Goal: Navigation & Orientation: Understand site structure

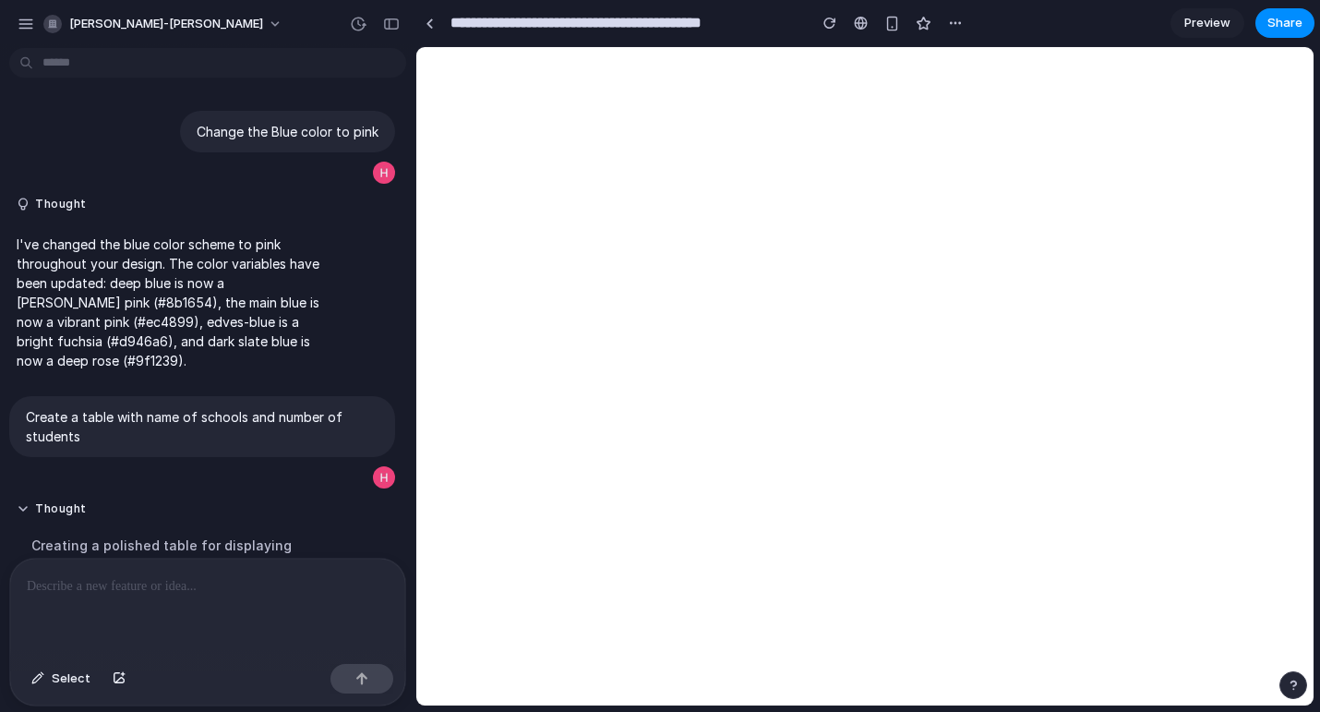
scroll to position [476, 0]
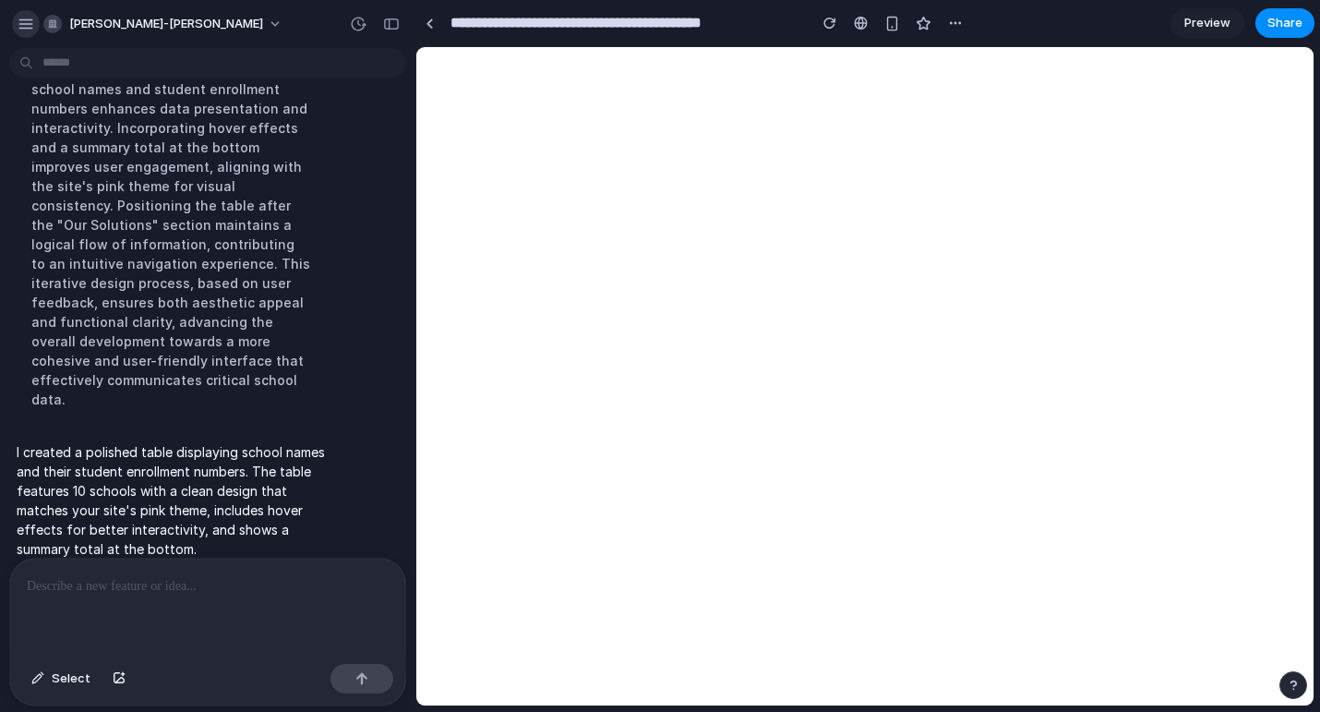
click at [34, 21] on button "button" at bounding box center [26, 24] width 28 height 28
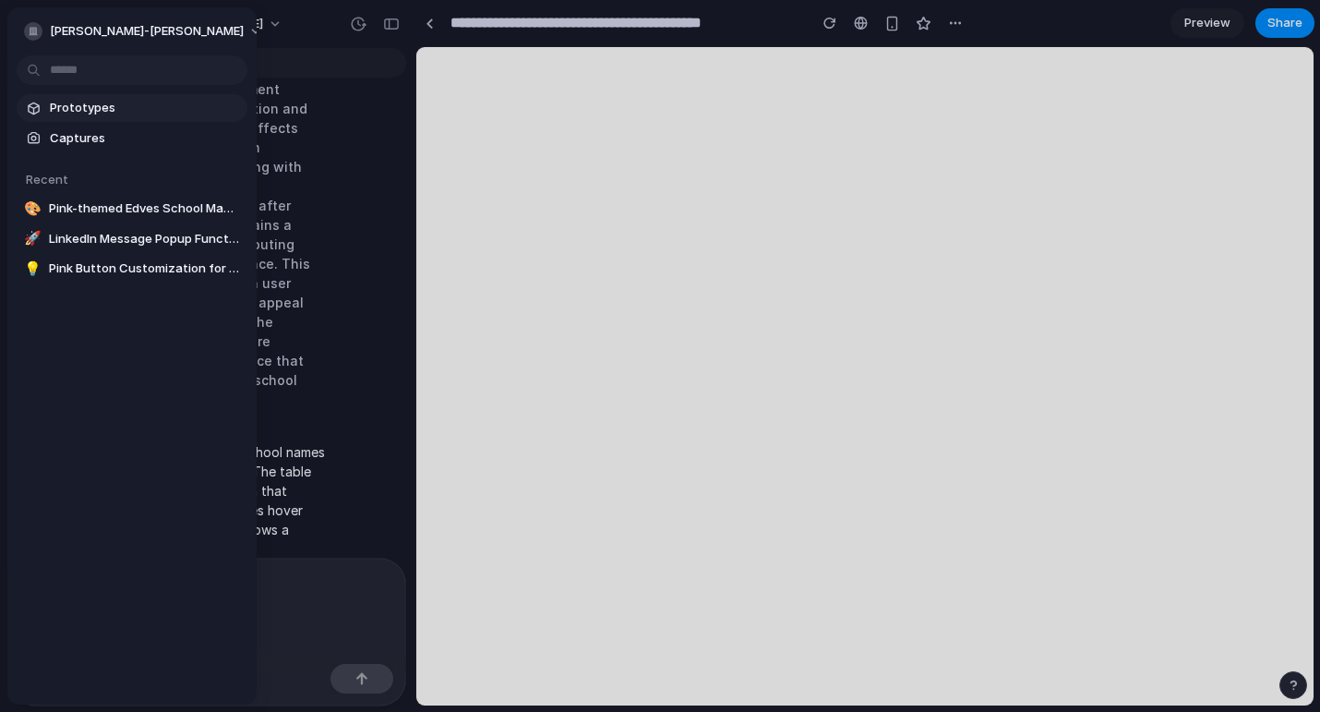
click at [58, 106] on span "Prototypes" at bounding box center [145, 108] width 190 height 18
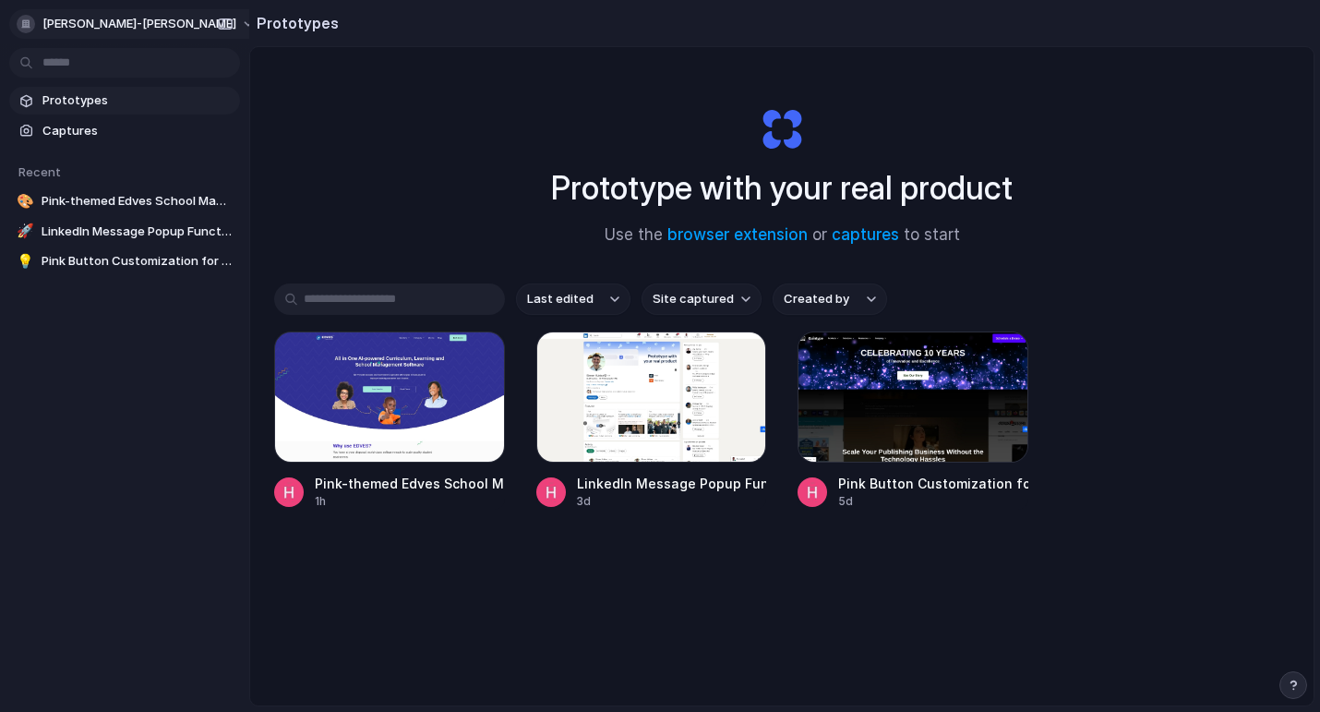
click at [139, 26] on button "[PERSON_NAME]-[PERSON_NAME]" at bounding box center [137, 24] width 256 height 30
click at [77, 58] on span "Settings" at bounding box center [67, 65] width 51 height 18
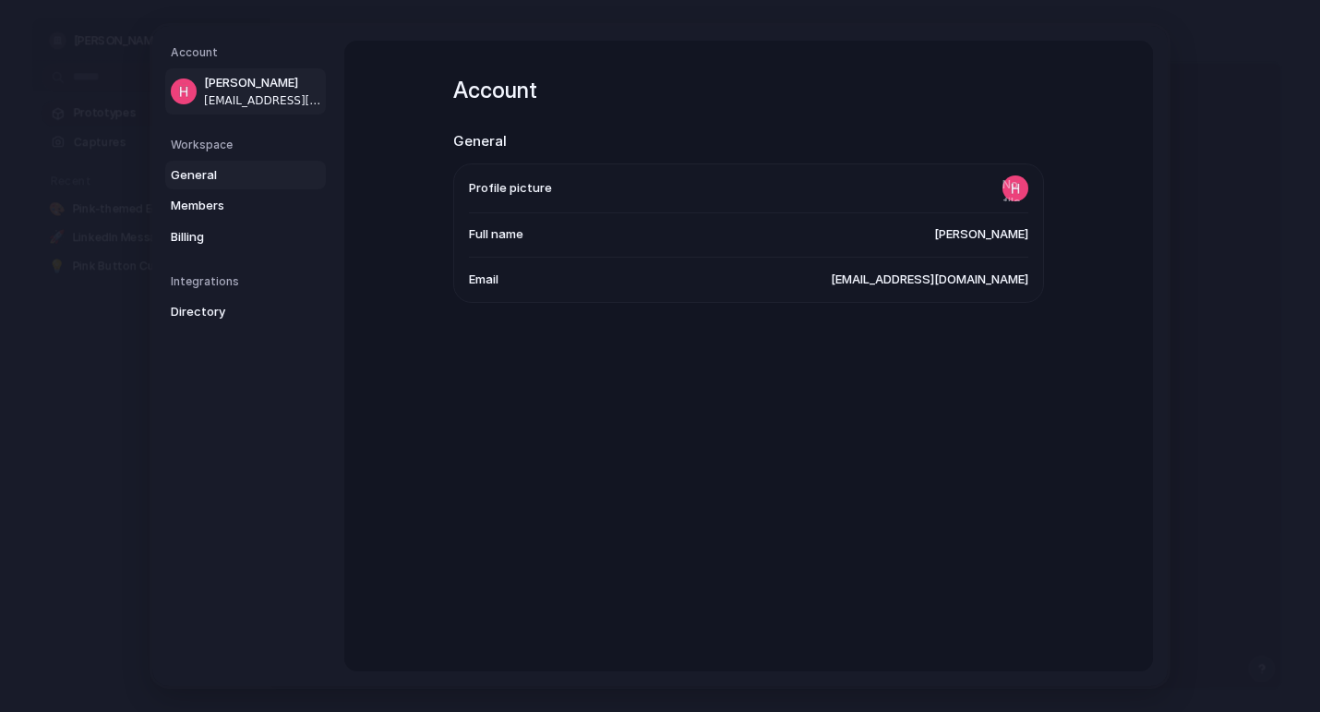
click at [203, 172] on span "General" at bounding box center [230, 175] width 118 height 18
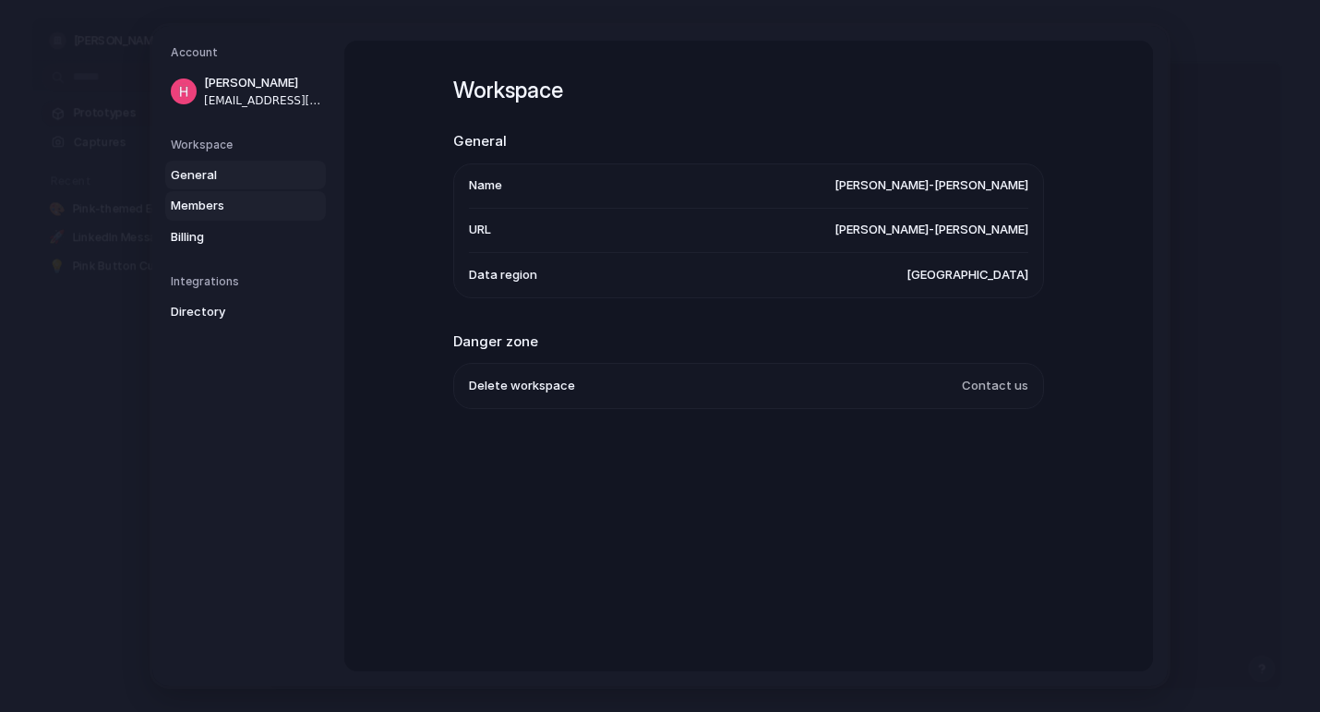
click at [209, 210] on span "Members" at bounding box center [230, 206] width 118 height 18
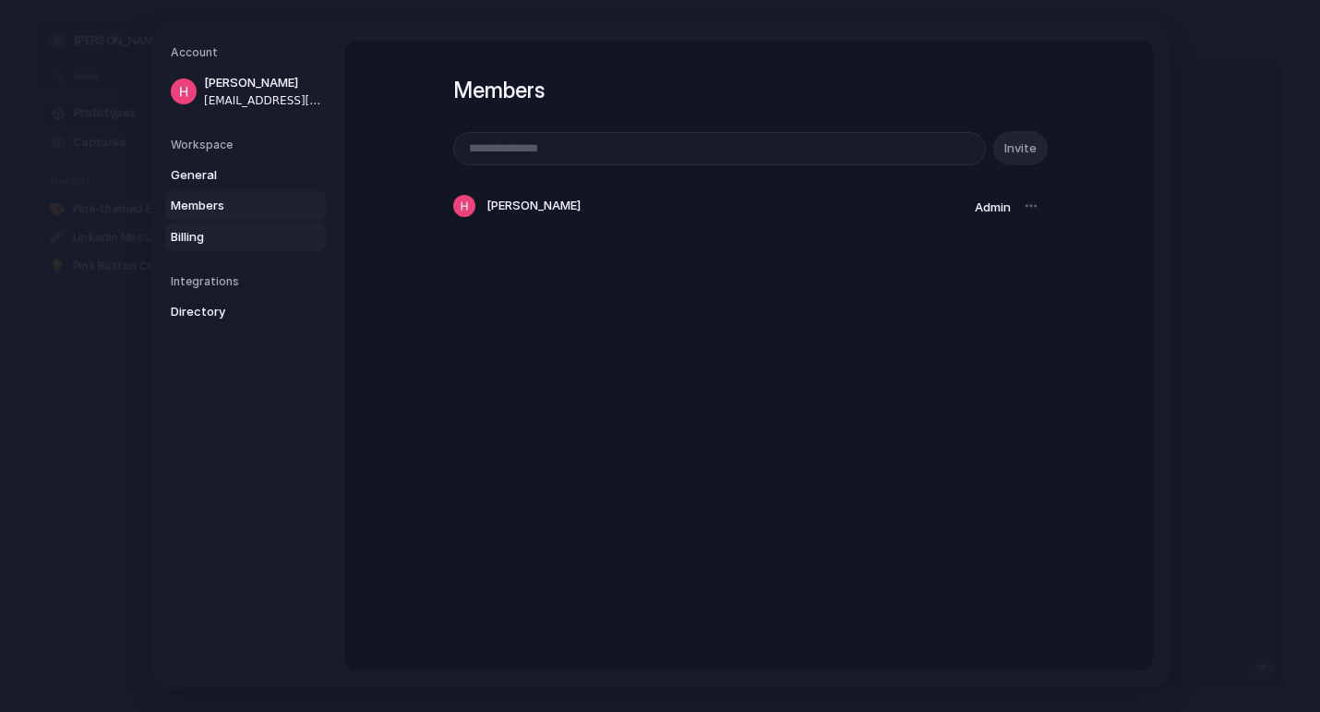
click at [200, 235] on span "Billing" at bounding box center [230, 237] width 118 height 18
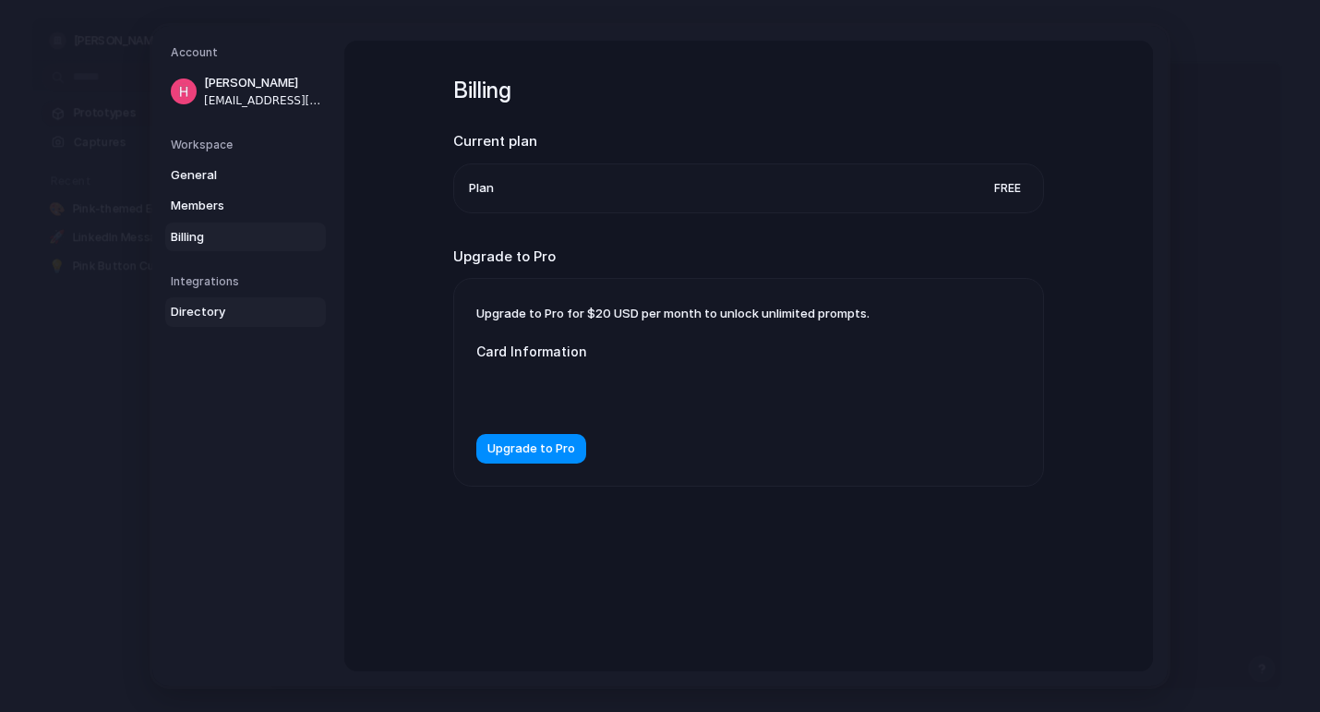
click at [210, 309] on span "Directory" at bounding box center [230, 312] width 118 height 18
